Goal: Task Accomplishment & Management: Use online tool/utility

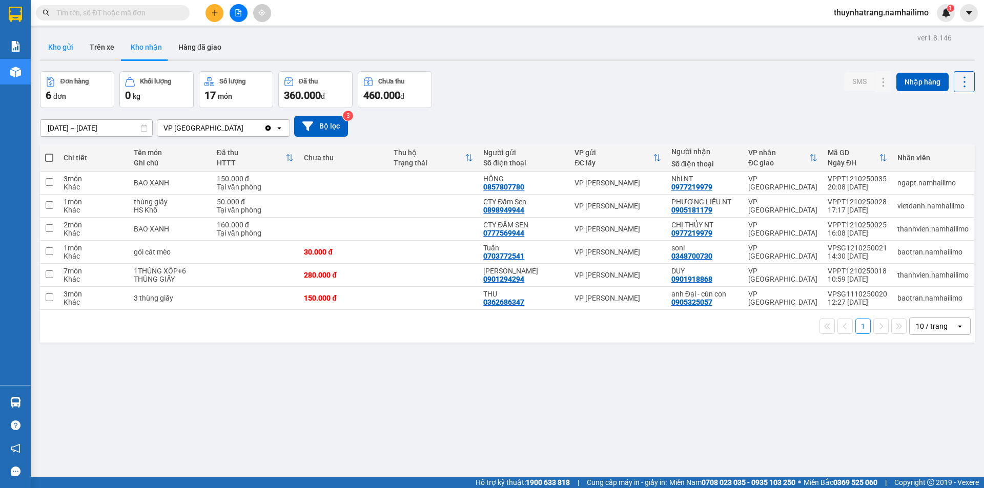
click at [69, 43] on button "Kho gửi" at bounding box center [61, 47] width 42 height 25
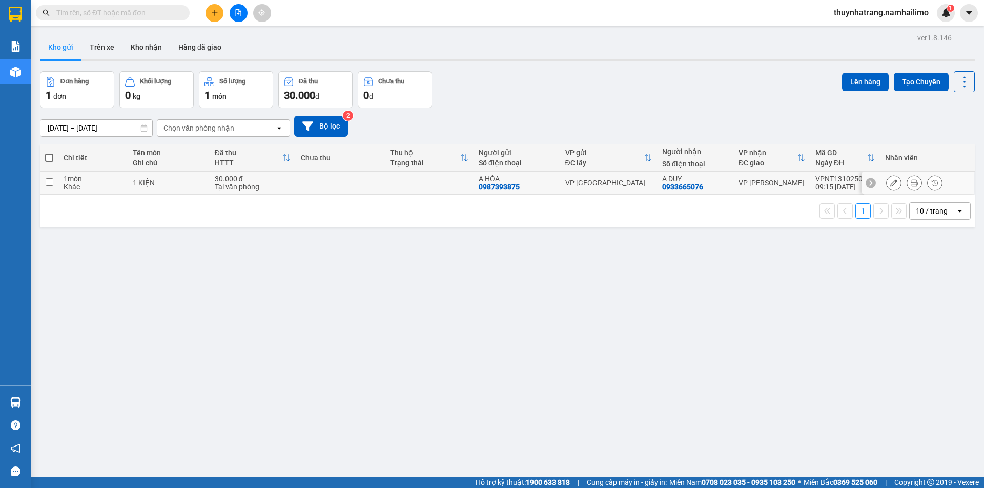
drag, startPoint x: 446, startPoint y: 180, endPoint x: 452, endPoint y: 181, distance: 6.2
click at [446, 181] on td at bounding box center [429, 183] width 89 height 23
checkbox input "true"
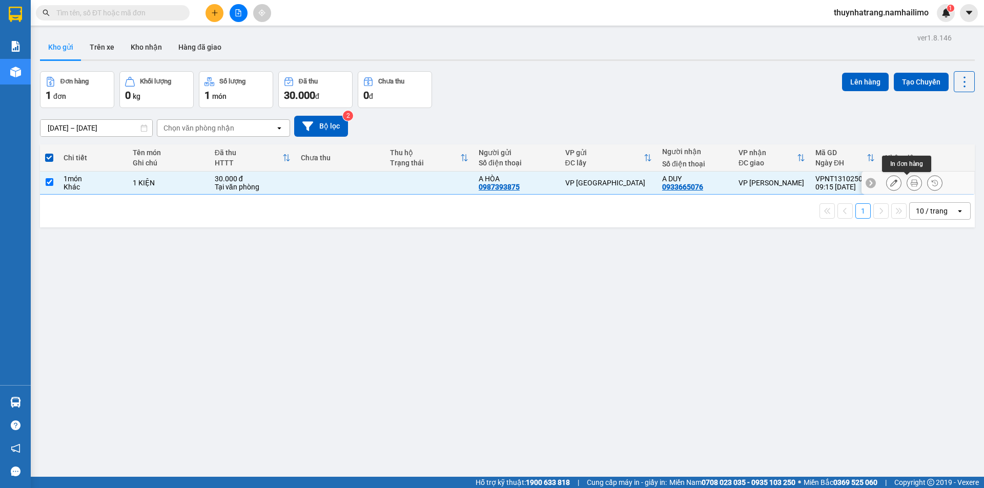
click at [907, 178] on button at bounding box center [914, 183] width 14 height 18
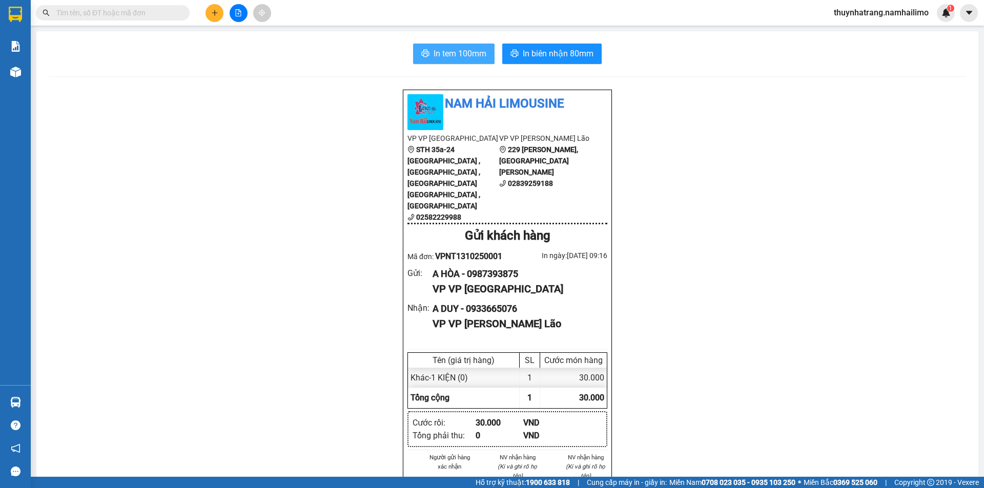
click at [455, 54] on span "In tem 100mm" at bounding box center [460, 53] width 53 height 13
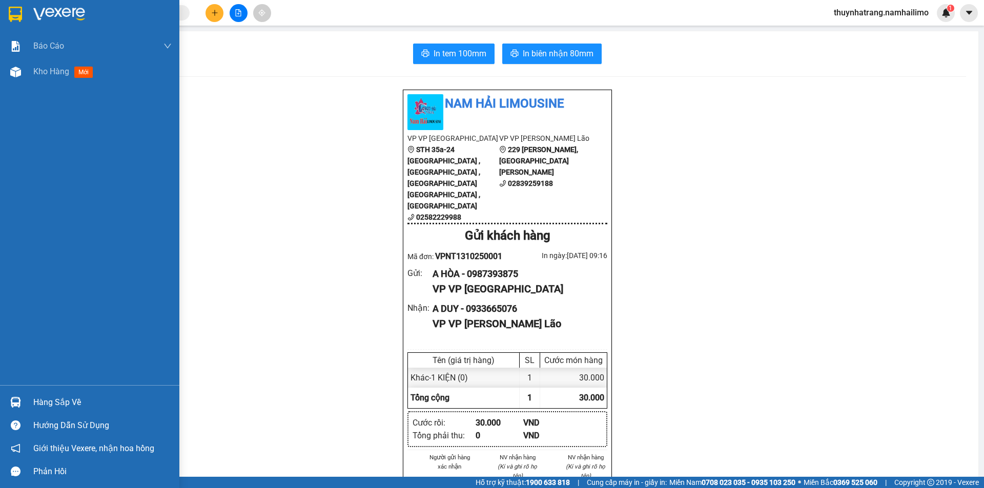
click at [22, 13] on img at bounding box center [15, 14] width 13 height 15
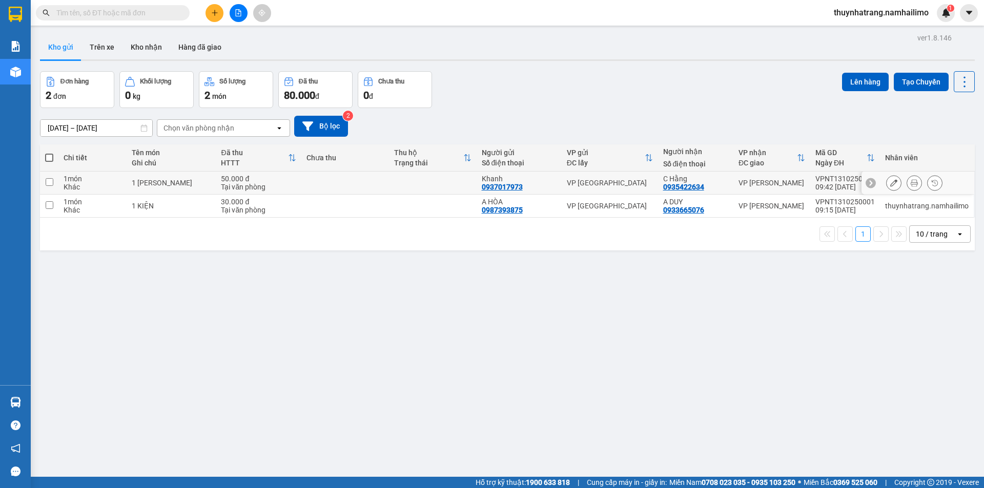
click at [670, 178] on div "C Hằng" at bounding box center [695, 179] width 65 height 8
checkbox input "true"
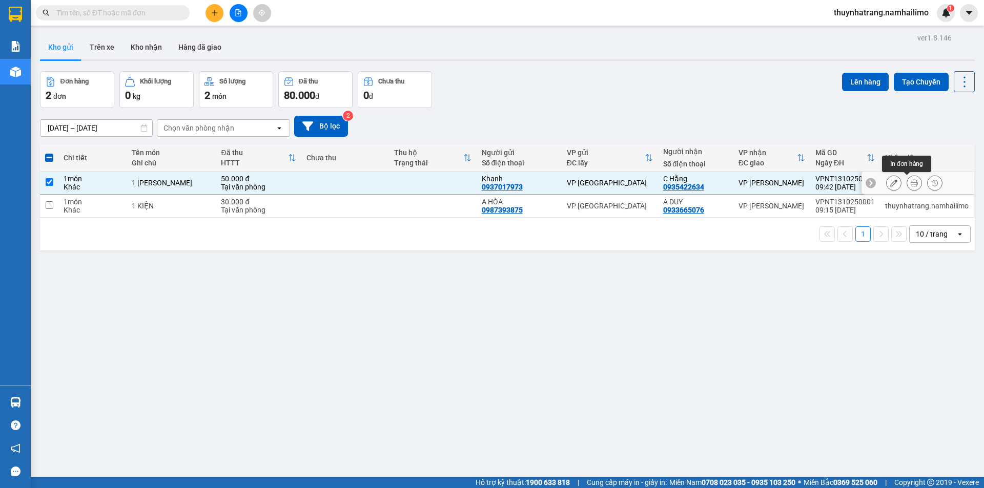
click at [911, 180] on icon at bounding box center [914, 182] width 7 height 7
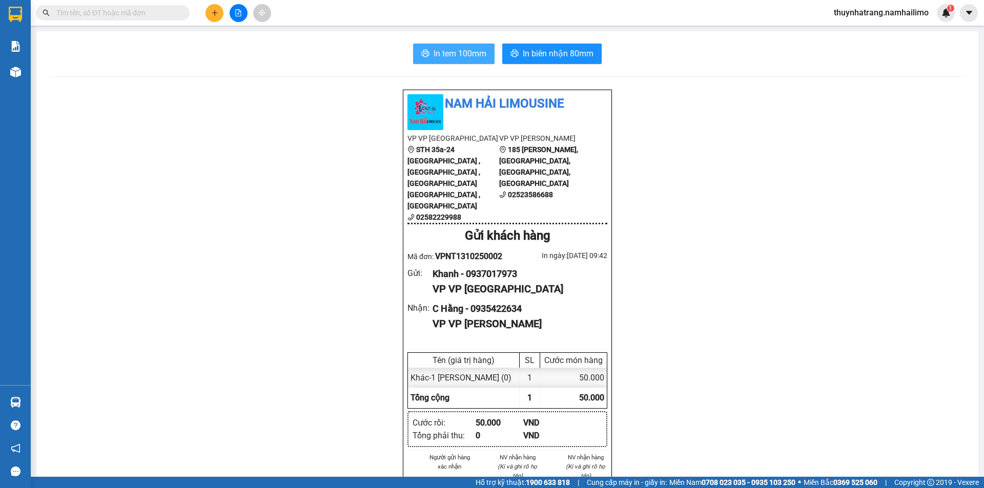
click at [464, 58] on span "In tem 100mm" at bounding box center [460, 53] width 53 height 13
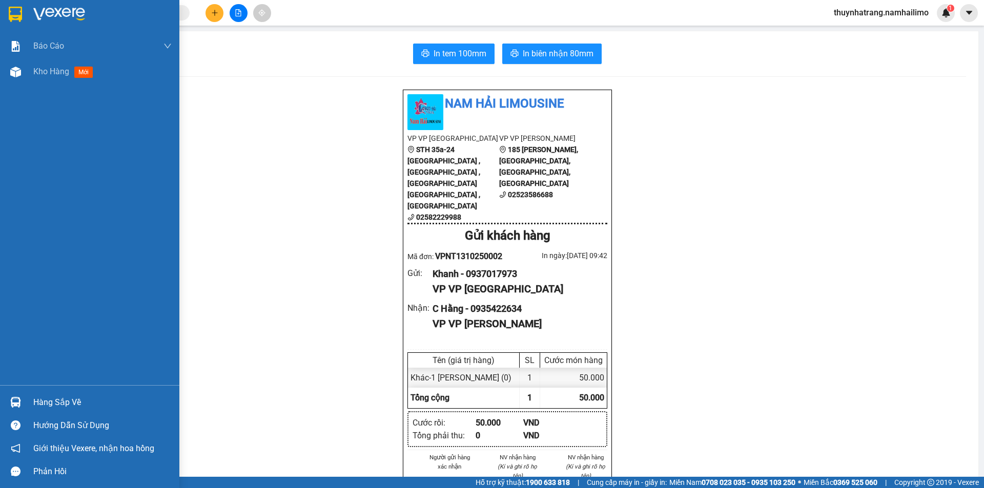
click at [46, 400] on div "Hàng sắp về" at bounding box center [102, 402] width 138 height 15
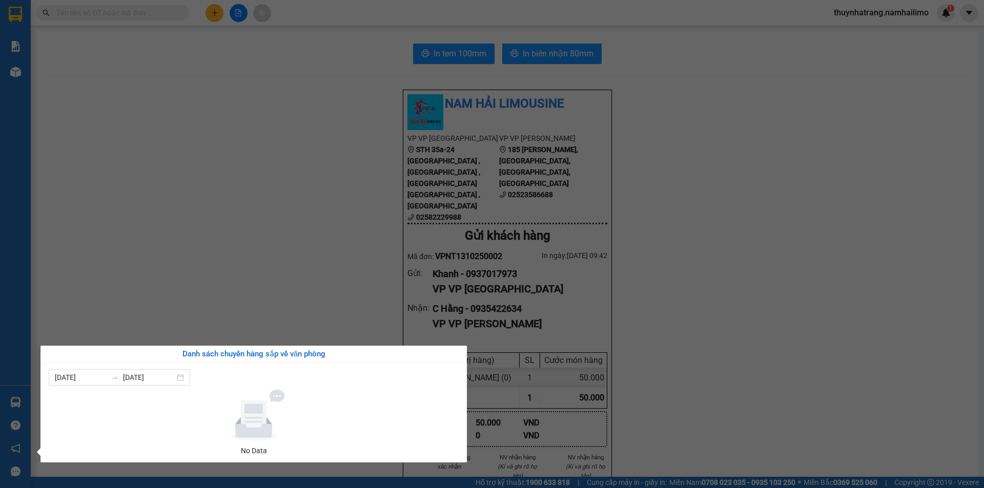
click at [798, 337] on section "Kết quả tìm kiếm ( 0 ) Bộ lọc No Data thuynhatrang.namhailimo 1 Báo cáo Báo cáo…" at bounding box center [492, 244] width 984 height 488
